Goal: Task Accomplishment & Management: Manage account settings

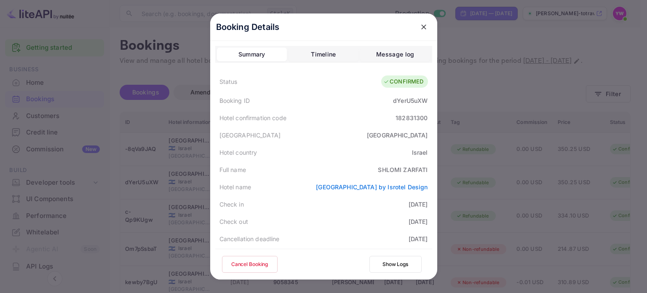
scroll to position [251, 0]
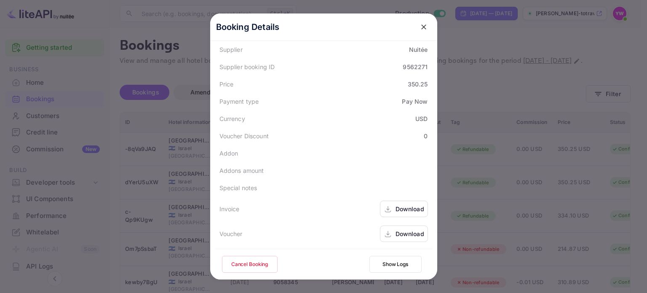
click at [420, 28] on icon "close" at bounding box center [423, 27] width 8 height 8
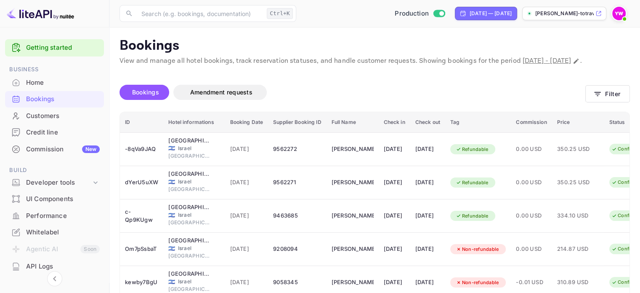
click at [614, 14] on img at bounding box center [618, 13] width 13 height 13
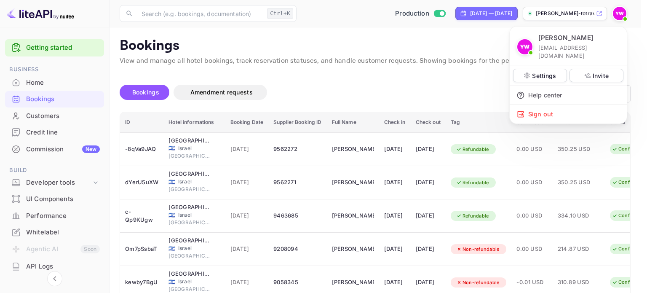
click at [34, 101] on div at bounding box center [323, 146] width 647 height 293
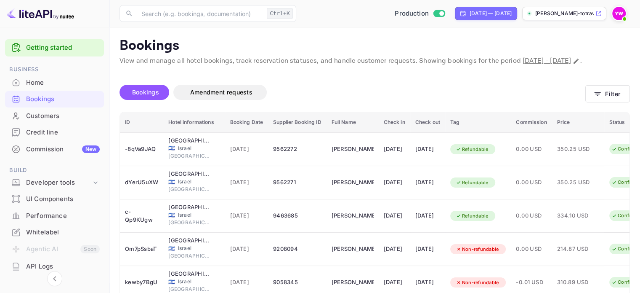
drag, startPoint x: 135, startPoint y: 99, endPoint x: 162, endPoint y: 99, distance: 26.9
click at [135, 96] on span "Bookings" at bounding box center [145, 91] width 27 height 7
click at [617, 102] on button "Filter" at bounding box center [608, 93] width 45 height 17
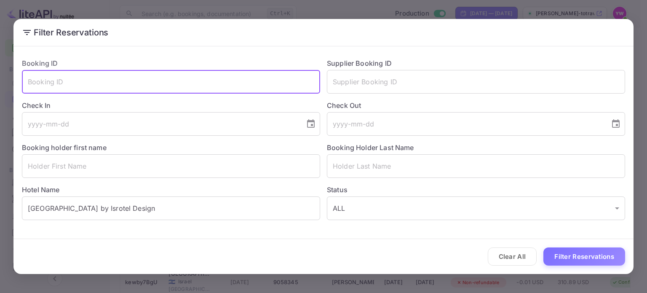
click at [124, 85] on input "text" at bounding box center [171, 82] width 298 height 24
paste input "-8qVa9JAQ"
type input "-8qVa9JAQ"
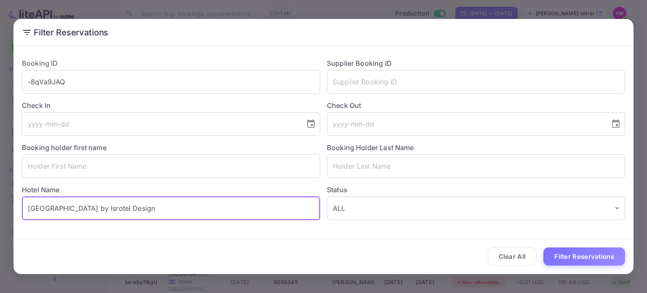
drag, startPoint x: 49, startPoint y: 215, endPoint x: 0, endPoint y: 218, distance: 48.9
click at [0, 218] on div "Filter Reservations Booking ID -8qVa9JAQ ​ Supplier Booking ID ​ Check In ​ Che…" at bounding box center [323, 146] width 647 height 293
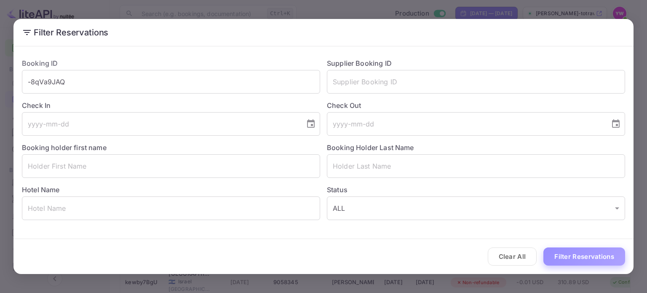
click at [567, 258] on button "Filter Reservations" at bounding box center [584, 256] width 82 height 18
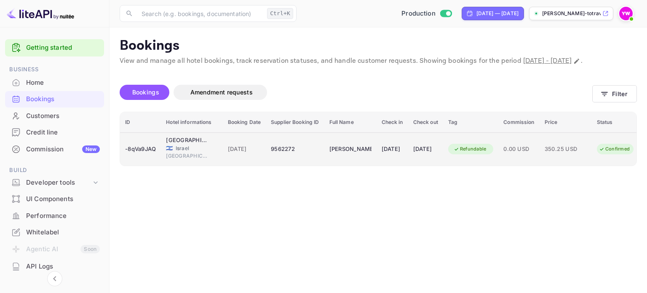
click at [231, 154] on span "[DATE]" at bounding box center [244, 148] width 33 height 9
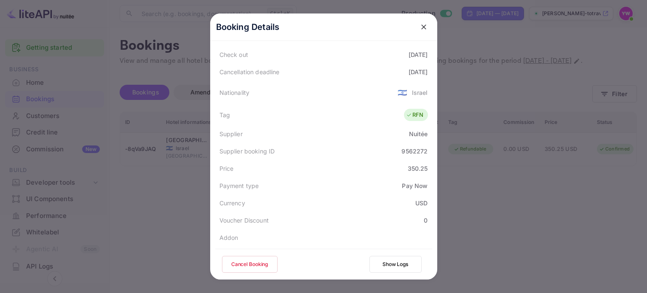
scroll to position [125, 0]
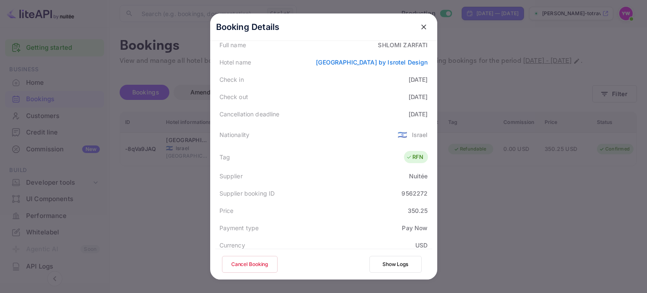
click at [419, 27] on icon "close" at bounding box center [423, 27] width 8 height 8
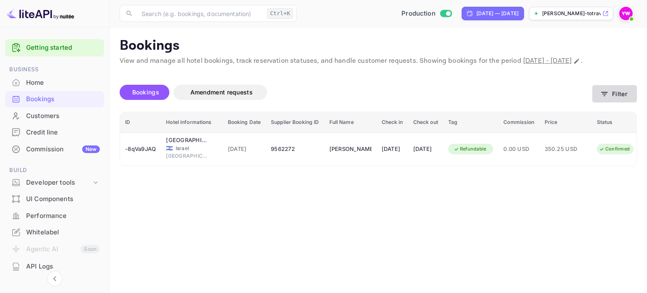
click at [623, 102] on button "Filter" at bounding box center [614, 93] width 45 height 17
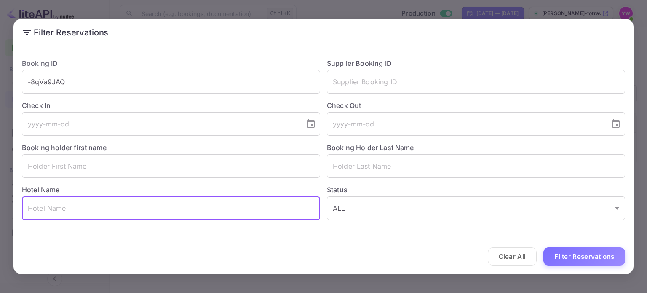
click at [154, 210] on input "text" at bounding box center [171, 208] width 298 height 24
paste input "[GEOGRAPHIC_DATA] by Isrotel Design"
type input "[GEOGRAPHIC_DATA] by Isrotel Design"
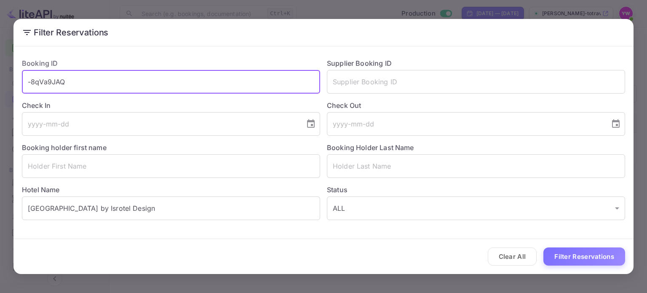
drag, startPoint x: 91, startPoint y: 82, endPoint x: 3, endPoint y: 94, distance: 88.4
click at [3, 94] on div "Filter Reservations Booking ID -8qVa9JAQ ​ Supplier Booking ID ​ Check In ​ Che…" at bounding box center [323, 146] width 647 height 293
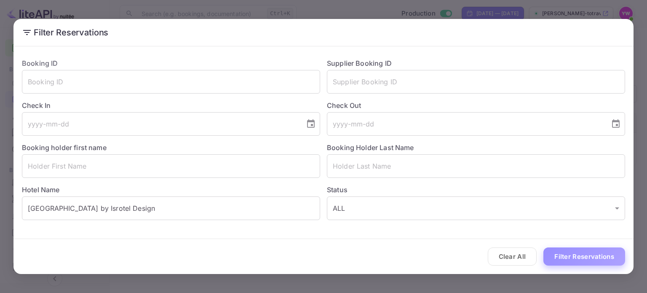
click at [577, 255] on button "Filter Reservations" at bounding box center [584, 256] width 82 height 18
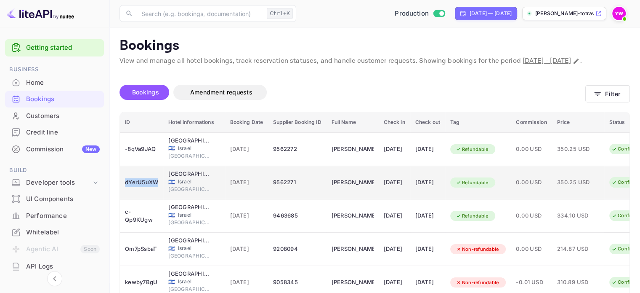
drag, startPoint x: 121, startPoint y: 193, endPoint x: 156, endPoint y: 193, distance: 34.5
click at [156, 193] on td "dYerU5uXW" at bounding box center [141, 182] width 43 height 33
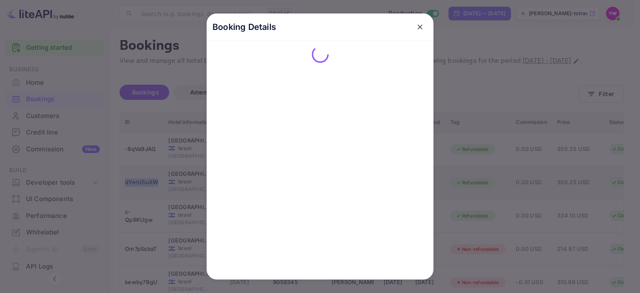
copy div "dYerU5uXW"
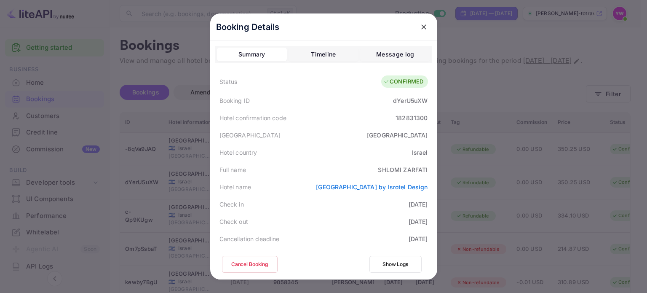
click at [398, 100] on div "dYerU5uXW" at bounding box center [410, 100] width 35 height 9
copy div "dYerU5uXW"
click at [341, 131] on div "Hotel city Tel Aviv" at bounding box center [323, 134] width 217 height 17
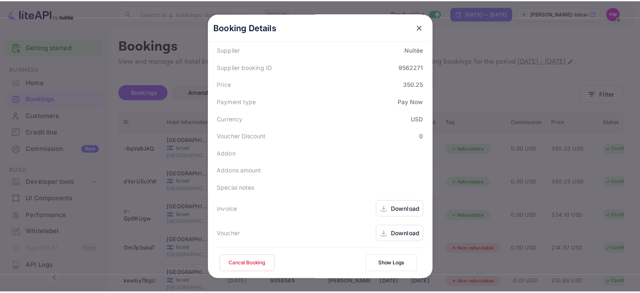
scroll to position [251, 0]
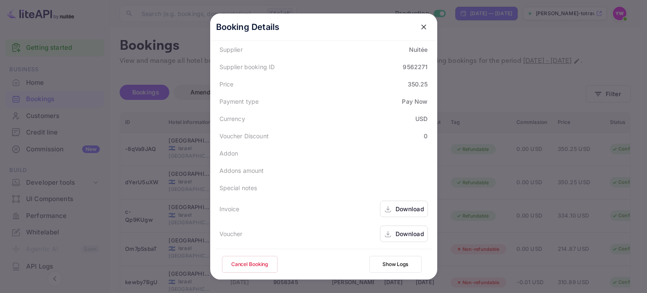
click at [249, 264] on button "Cancel Booking" at bounding box center [250, 264] width 56 height 17
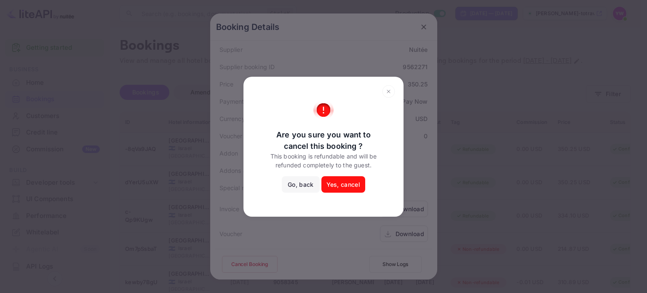
click at [344, 188] on button "Yes, cancel" at bounding box center [343, 184] width 44 height 17
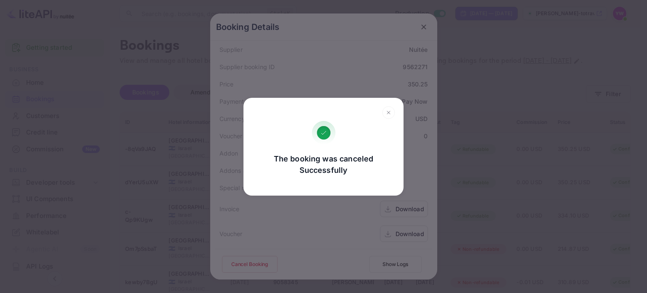
click at [389, 111] on icon at bounding box center [388, 112] width 13 height 13
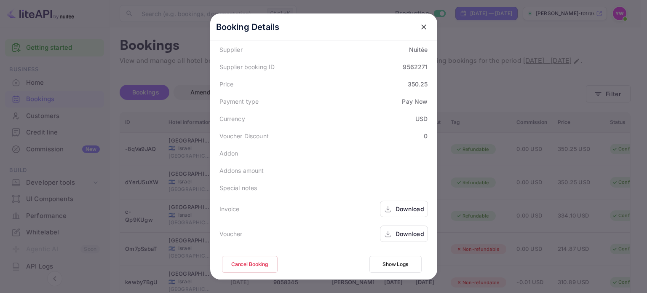
click at [419, 27] on icon "close" at bounding box center [423, 27] width 8 height 8
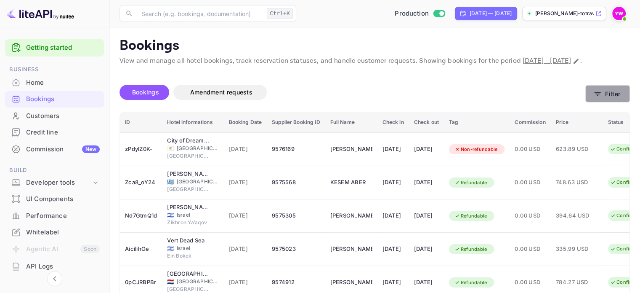
click at [611, 102] on button "Filter" at bounding box center [608, 93] width 45 height 17
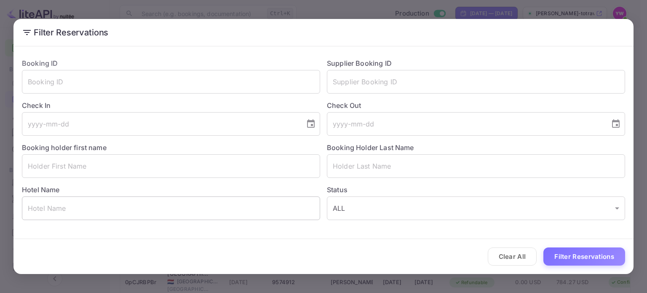
click at [144, 206] on input "text" at bounding box center [171, 208] width 298 height 24
paste input "[GEOGRAPHIC_DATA] by Isrotel Design"
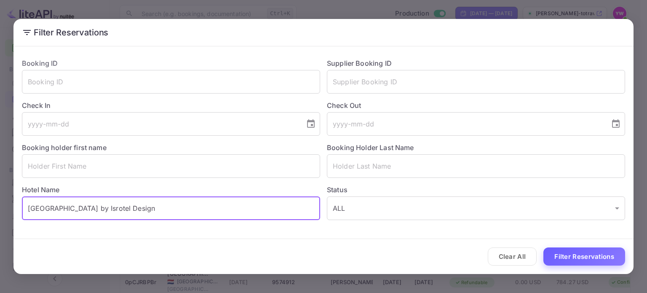
type input "[GEOGRAPHIC_DATA] by Isrotel Design"
click at [578, 256] on button "Filter Reservations" at bounding box center [584, 256] width 82 height 18
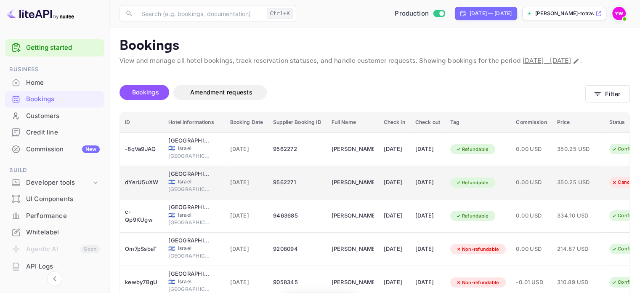
click at [277, 189] on div "9562271" at bounding box center [297, 182] width 48 height 13
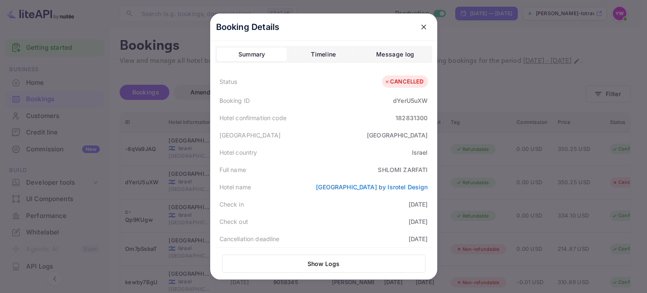
click at [399, 100] on div "dYerU5uXW" at bounding box center [410, 100] width 35 height 9
click at [398, 100] on div "dYerU5uXW" at bounding box center [410, 100] width 35 height 9
copy div "dYerU5uXW"
click at [421, 27] on icon "close" at bounding box center [423, 26] width 5 height 5
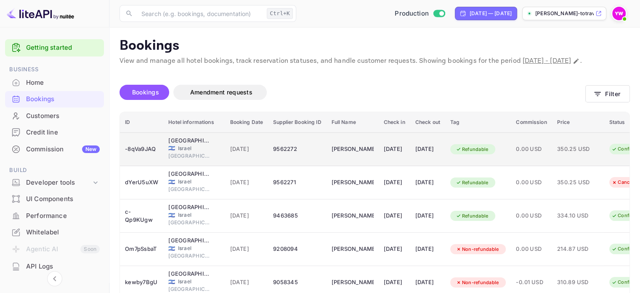
click at [462, 152] on icon "booking table" at bounding box center [459, 149] width 6 height 6
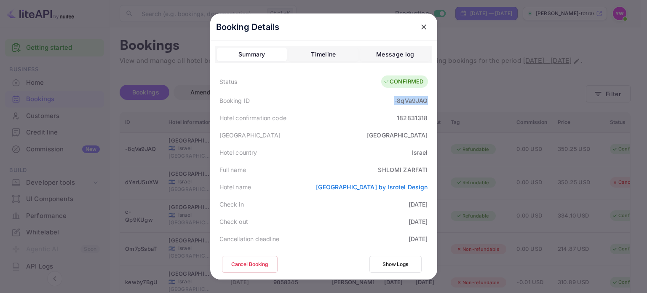
drag, startPoint x: 389, startPoint y: 101, endPoint x: 425, endPoint y: 101, distance: 36.6
click at [425, 101] on div "Booking ID -8qVa9JAQ" at bounding box center [323, 100] width 217 height 17
copy div "-8qVa9JAQ"
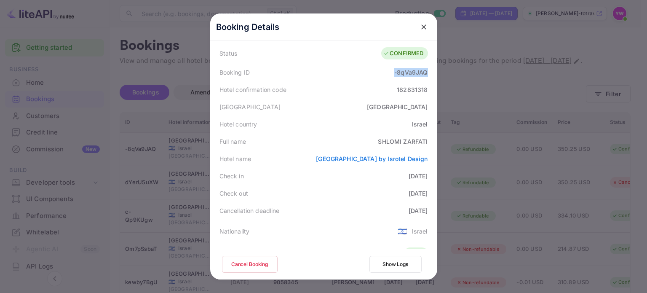
scroll to position [42, 0]
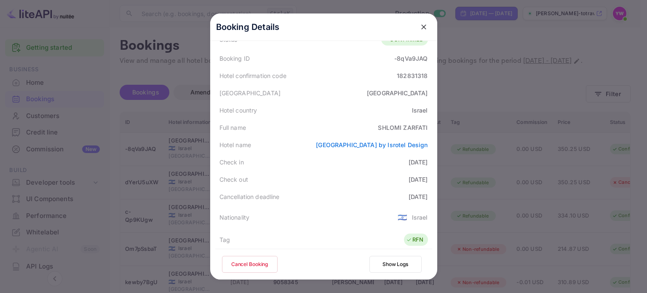
click at [320, 142] on div "Hotel name [GEOGRAPHIC_DATA] by Isrotel Design" at bounding box center [323, 144] width 217 height 17
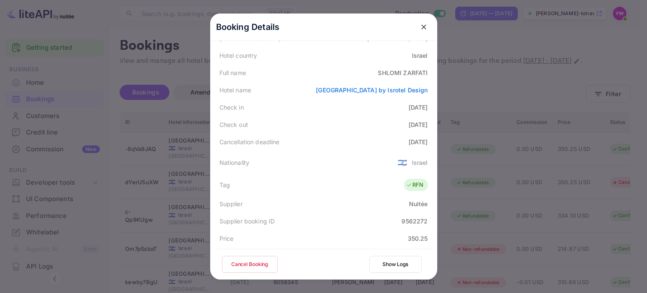
scroll to position [251, 0]
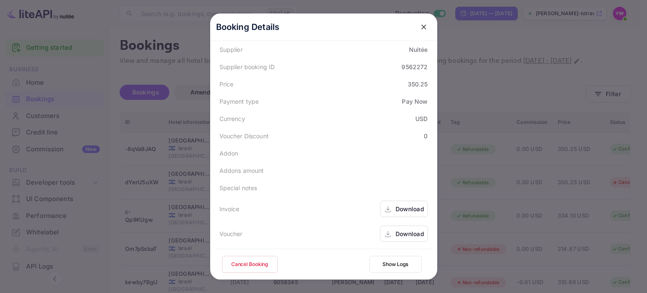
click at [386, 232] on icon at bounding box center [387, 233] width 8 height 9
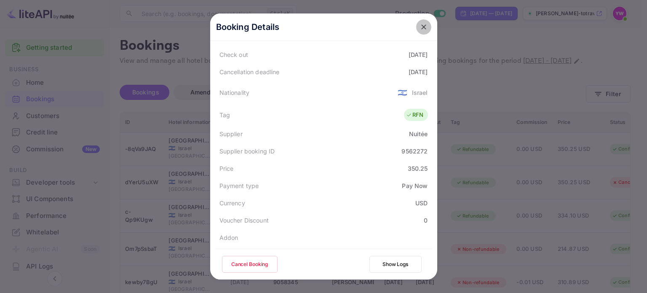
click at [422, 23] on icon "close" at bounding box center [423, 27] width 8 height 8
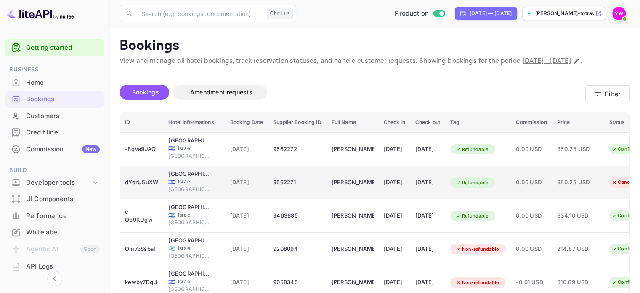
click at [393, 189] on div "[DATE]" at bounding box center [394, 182] width 21 height 13
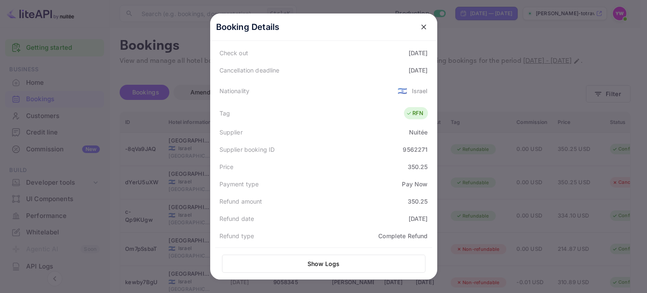
scroll to position [0, 0]
